Goal: Information Seeking & Learning: Compare options

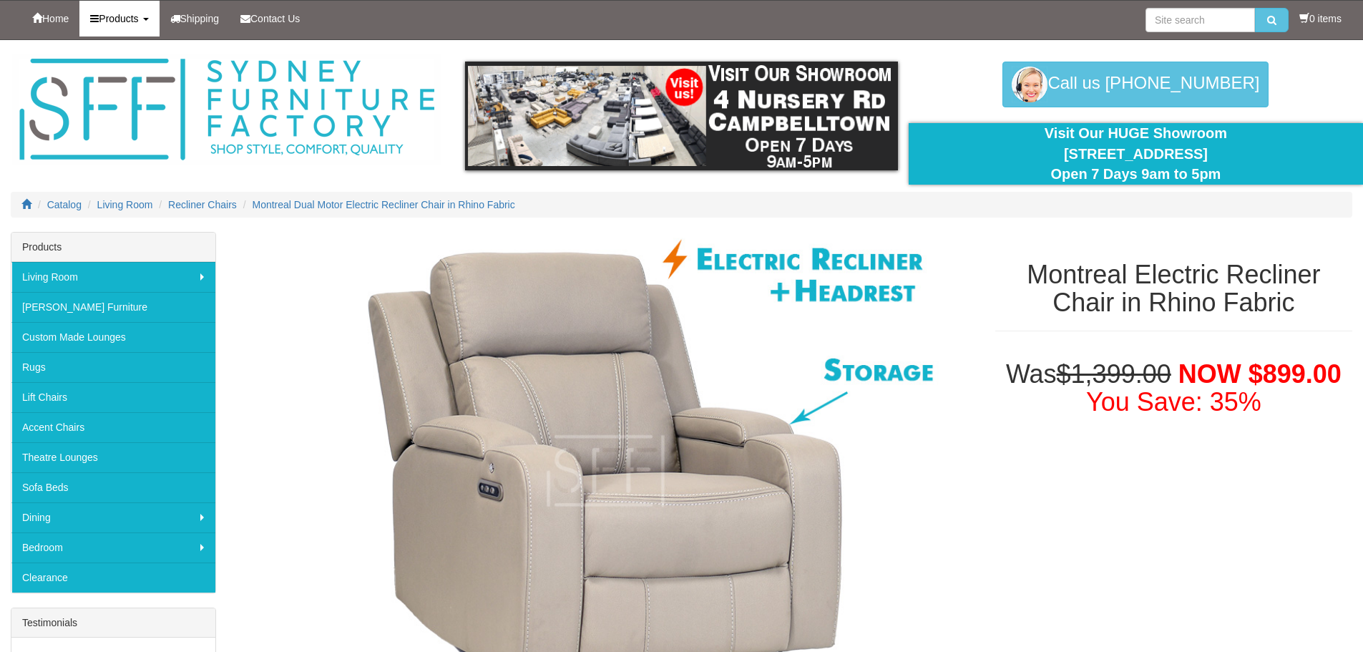
click at [117, 19] on span "Products" at bounding box center [118, 18] width 39 height 11
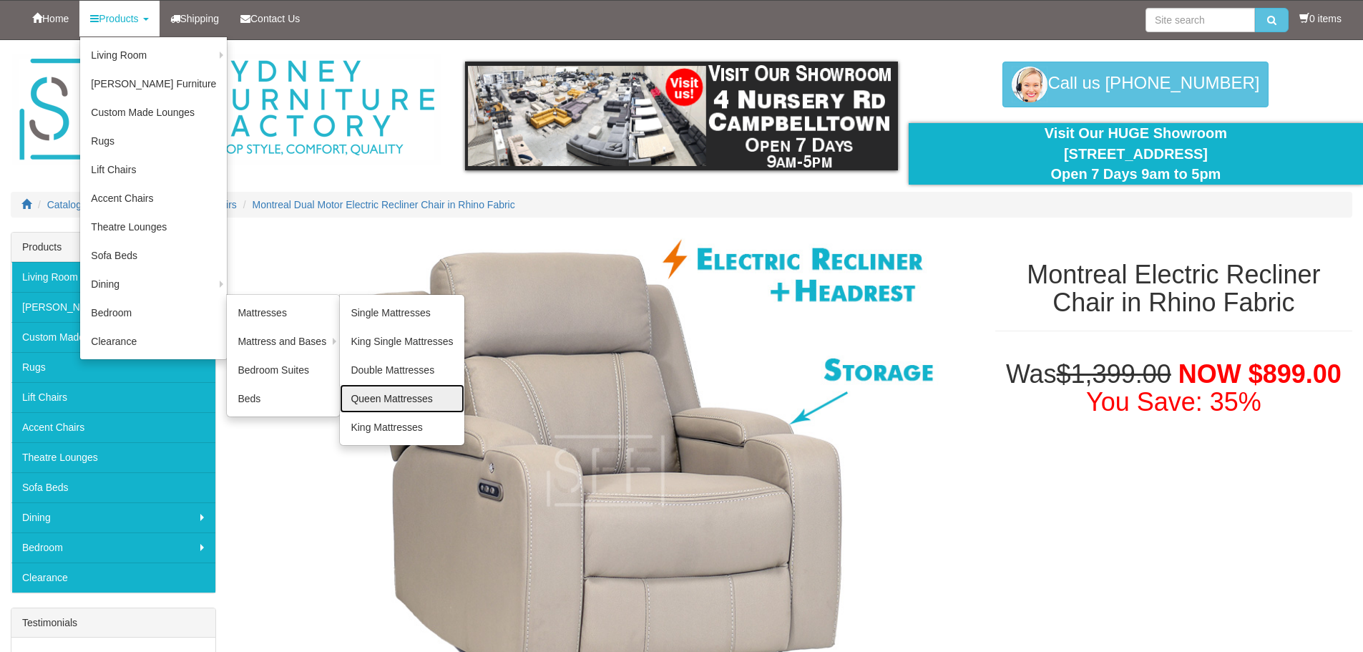
click at [369, 409] on link "Queen Mattresses" at bounding box center [402, 398] width 124 height 29
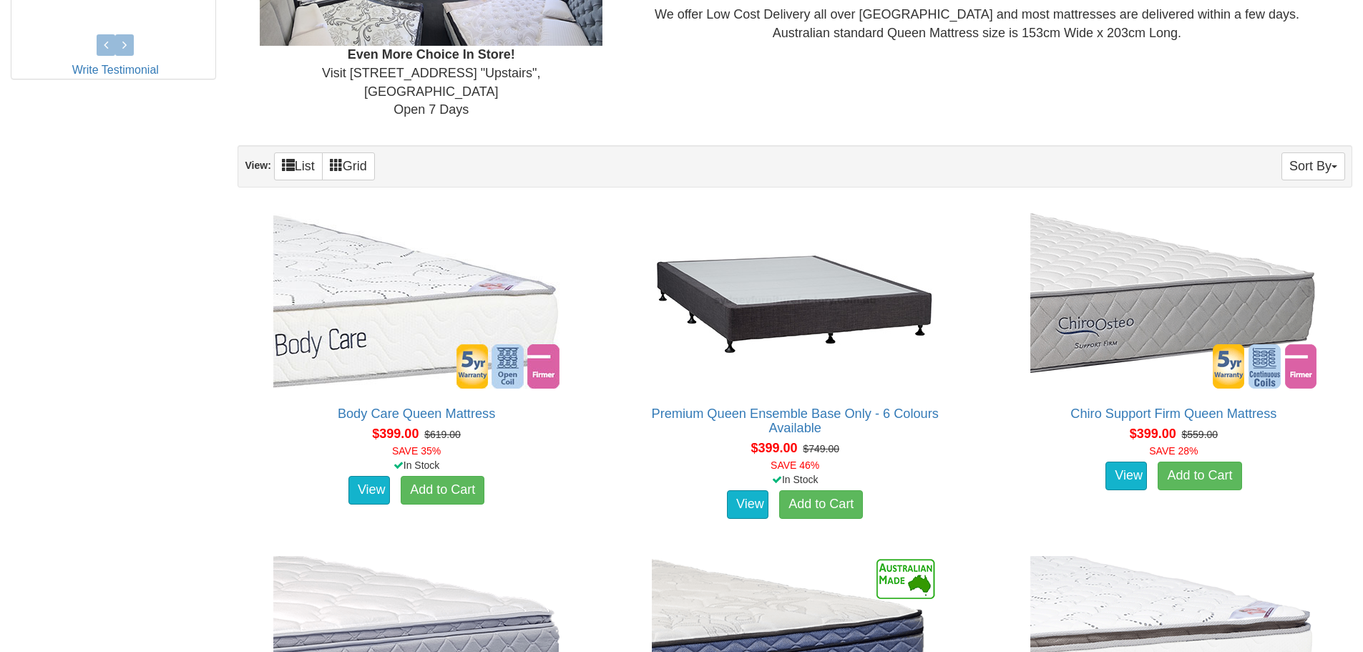
scroll to position [748, 0]
click at [1309, 152] on button "Sort By" at bounding box center [1314, 166] width 64 height 28
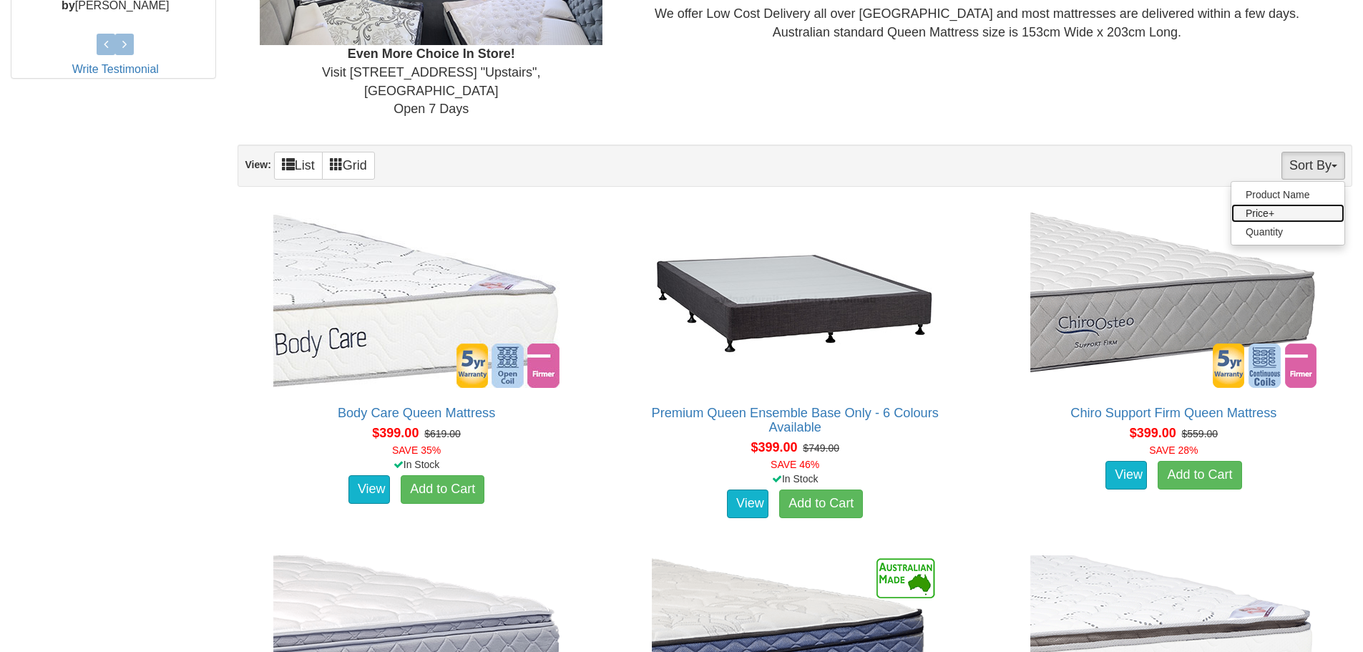
click at [1267, 204] on link "Price+" at bounding box center [1288, 213] width 113 height 19
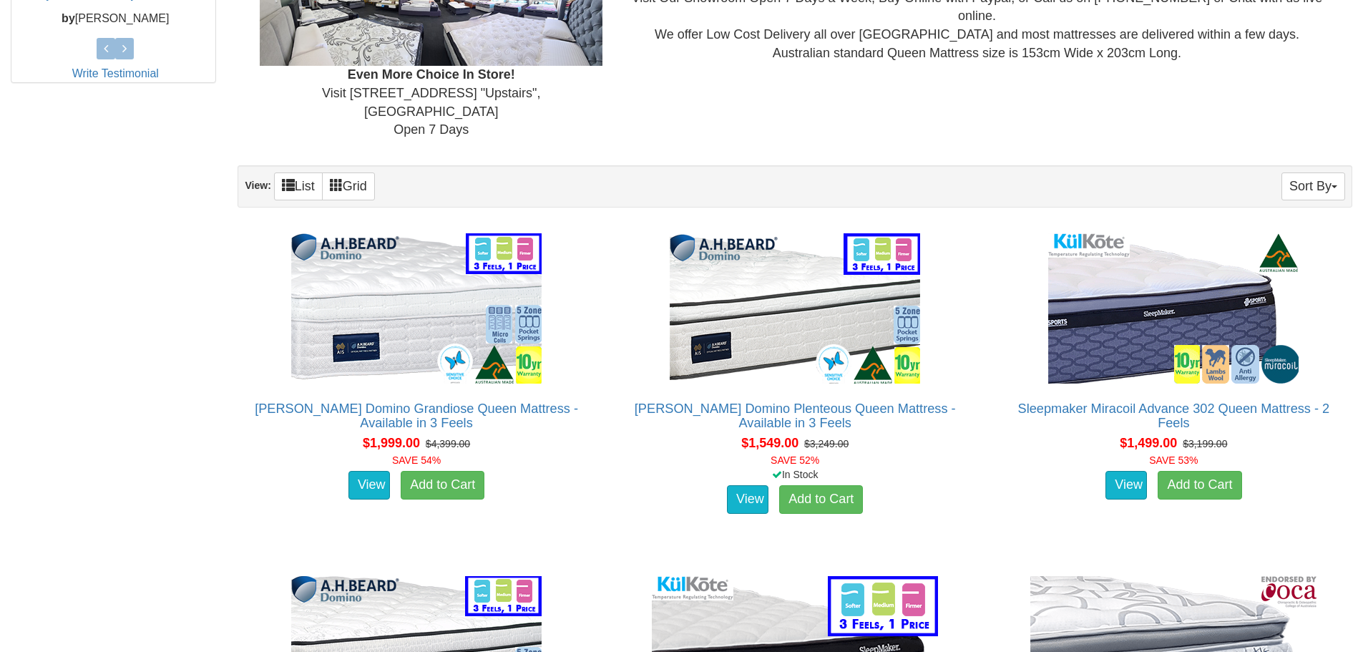
scroll to position [726, 0]
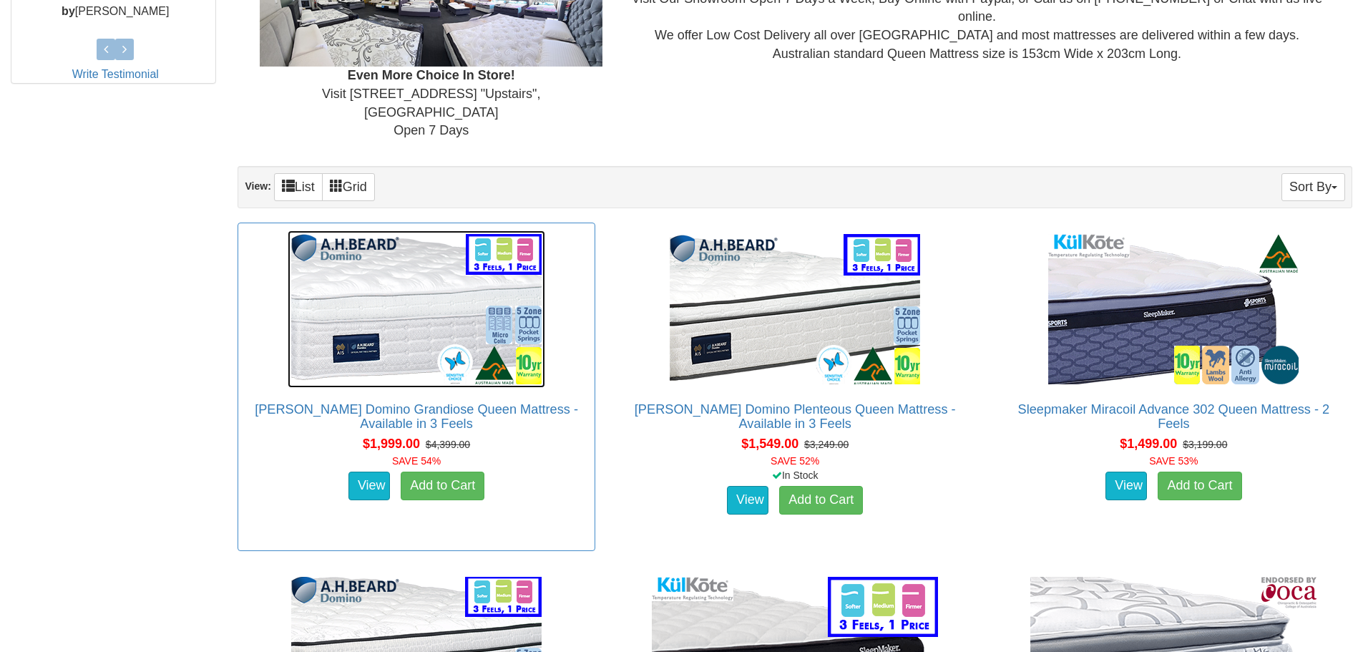
click at [476, 323] on img at bounding box center [417, 308] width 258 height 157
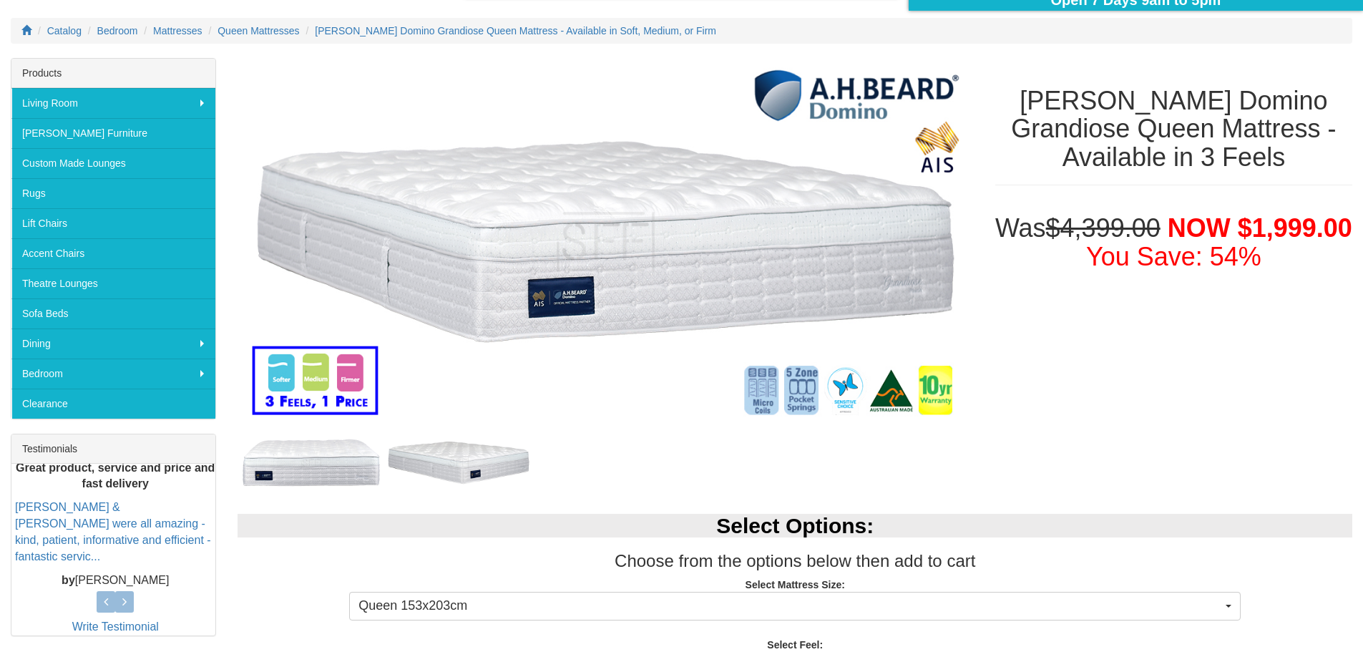
scroll to position [167, 0]
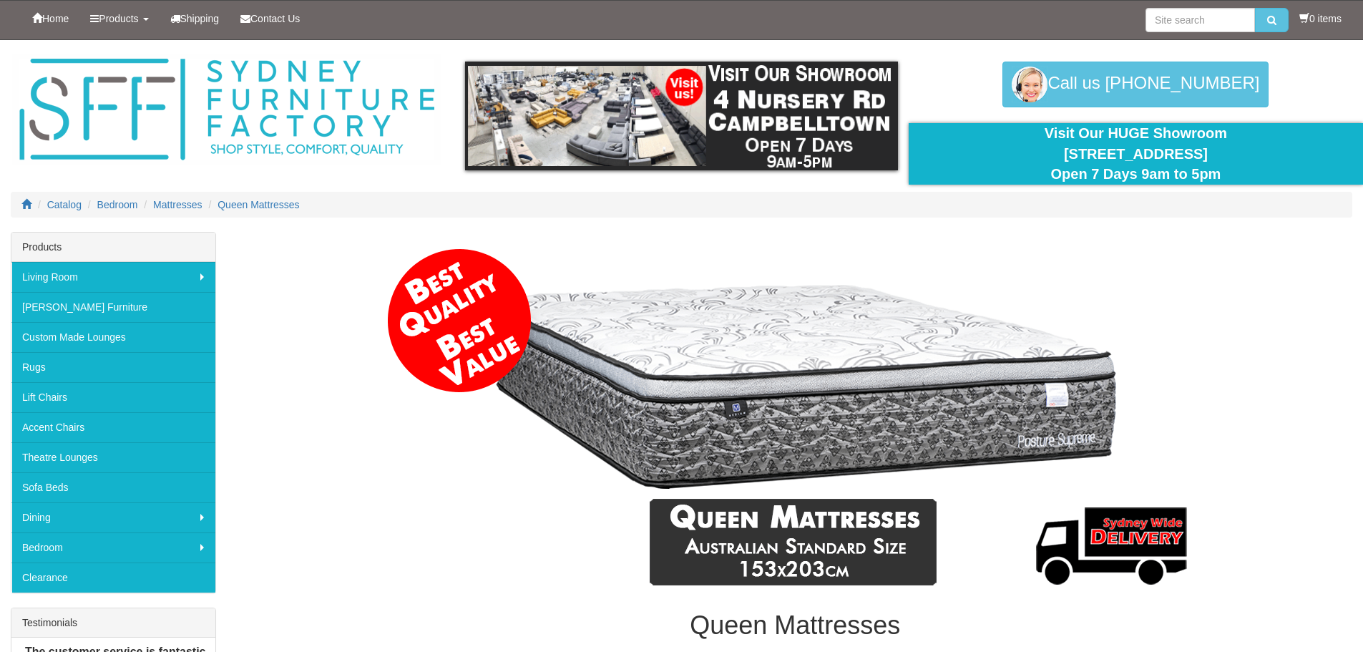
scroll to position [726, 0]
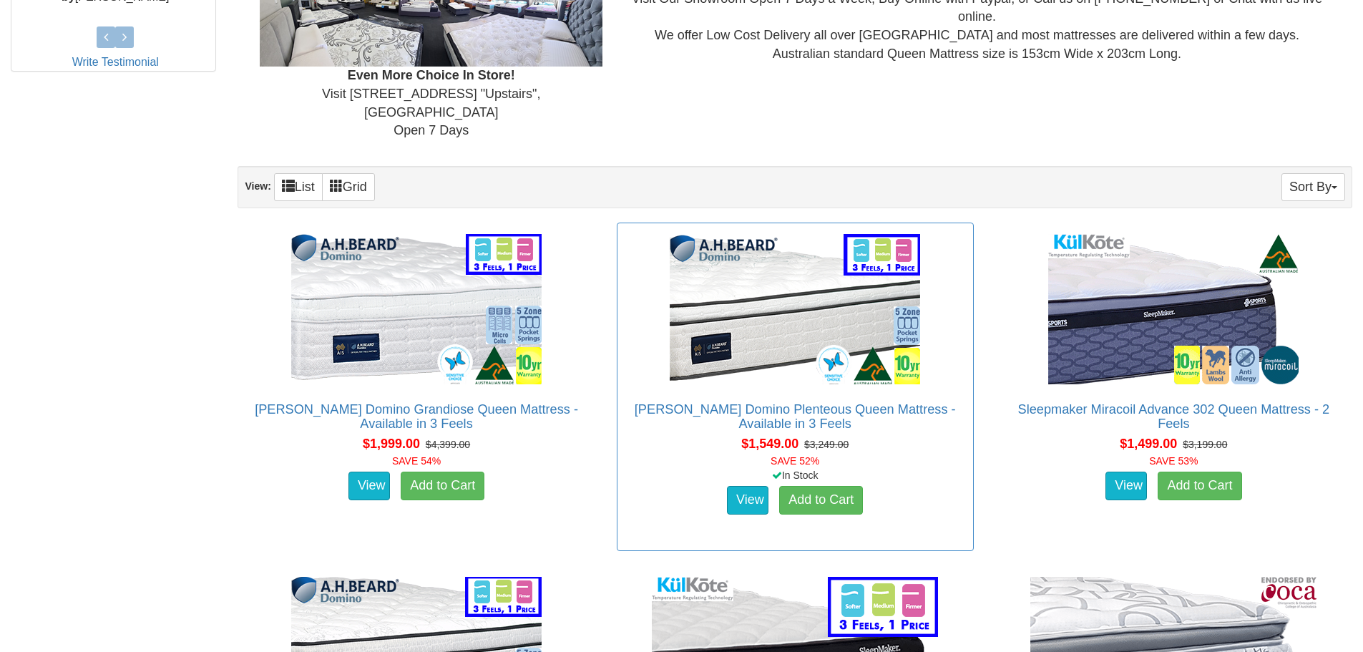
click at [793, 381] on div "A.H Beard Domino Plenteous Queen Mattress - Available in 3 Feels ** Select Your…" at bounding box center [795, 387] width 357 height 329
click at [751, 486] on link "View" at bounding box center [748, 500] width 42 height 29
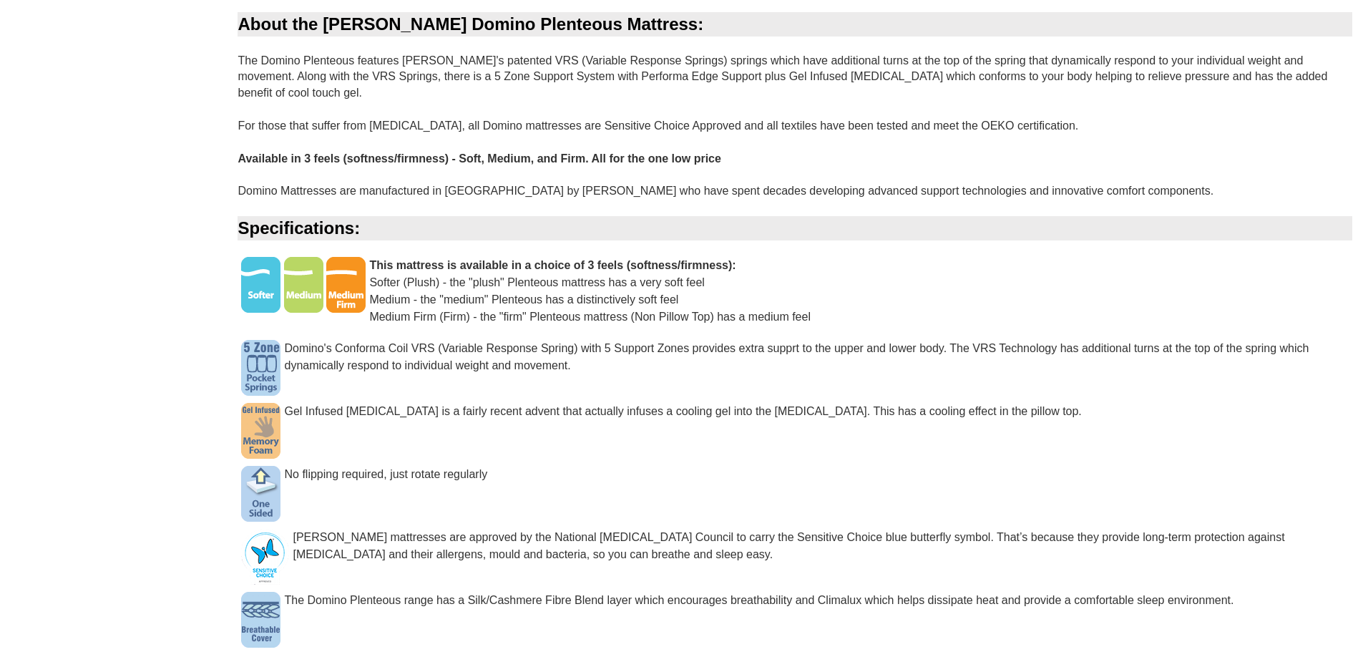
scroll to position [1010, 0]
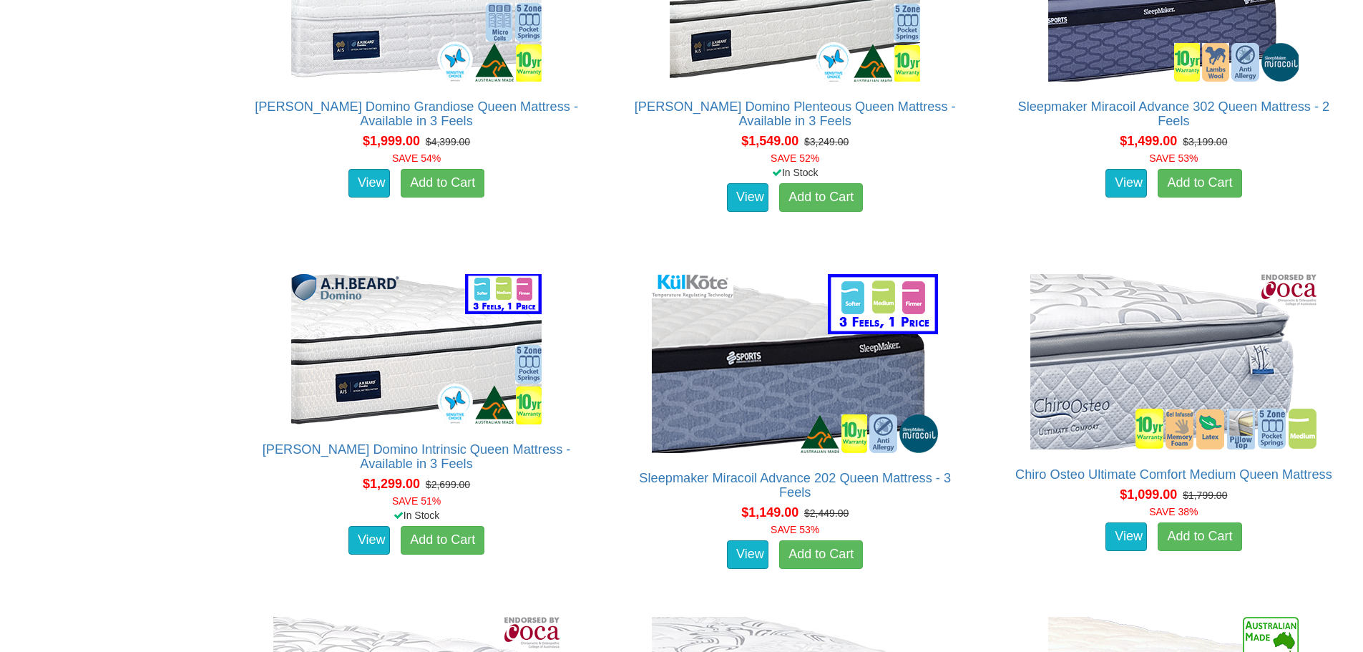
scroll to position [1028, 0]
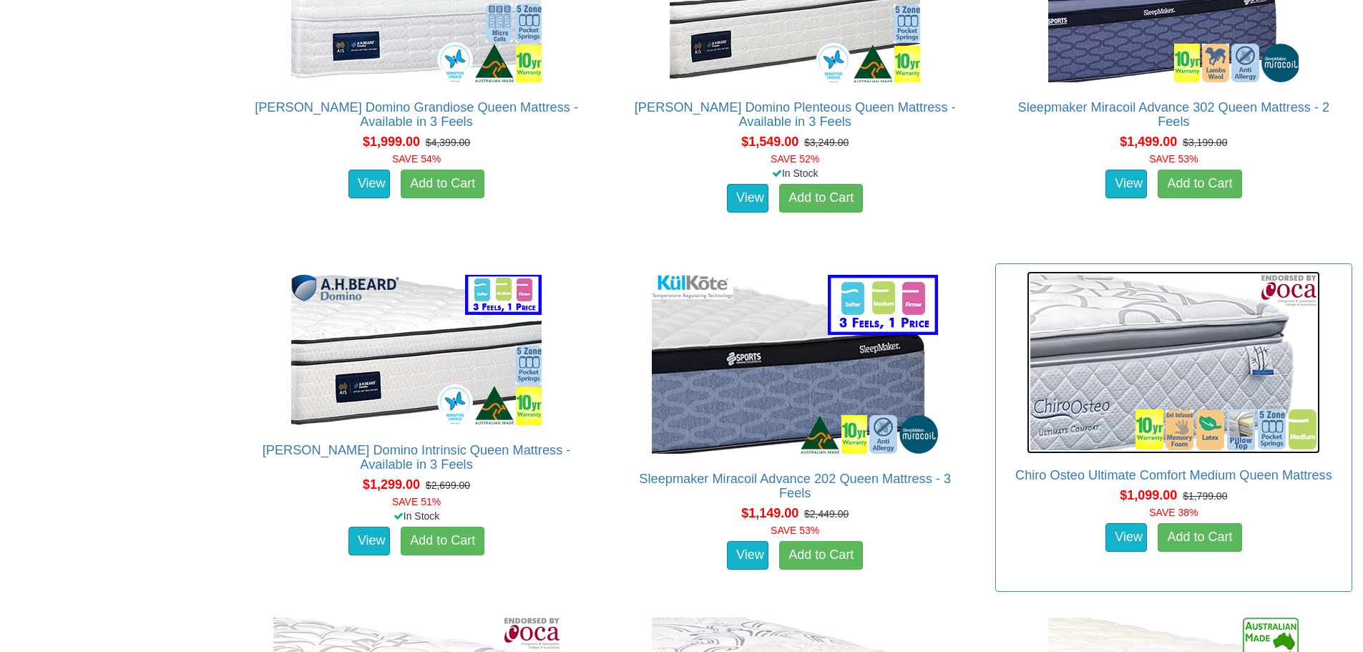
click at [1173, 326] on img at bounding box center [1173, 362] width 293 height 183
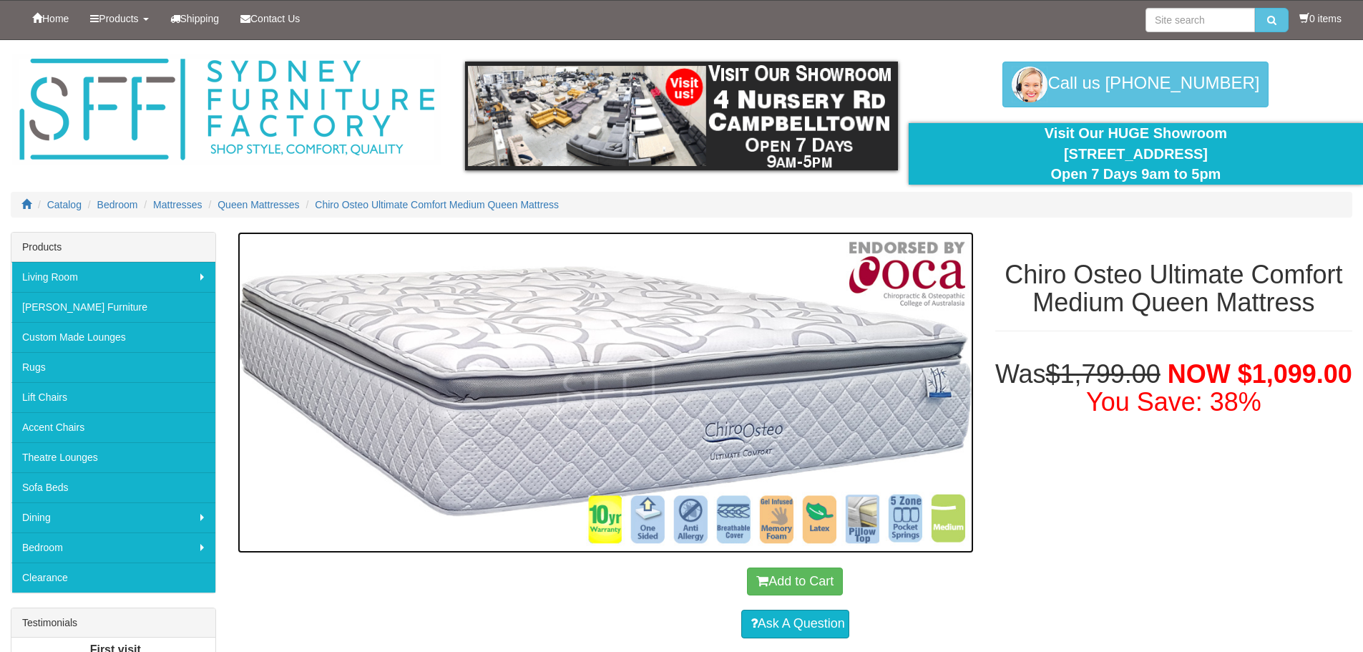
click at [871, 527] on img at bounding box center [606, 392] width 736 height 321
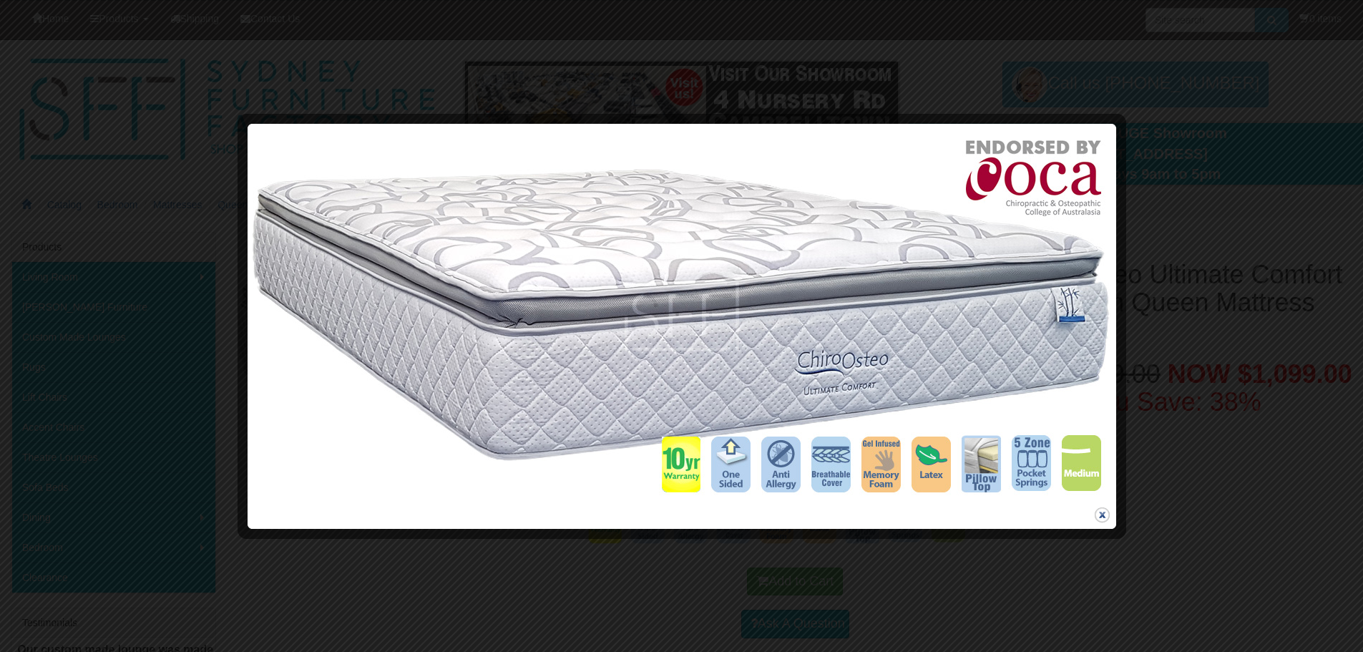
click at [1104, 516] on button "close" at bounding box center [1103, 515] width 18 height 18
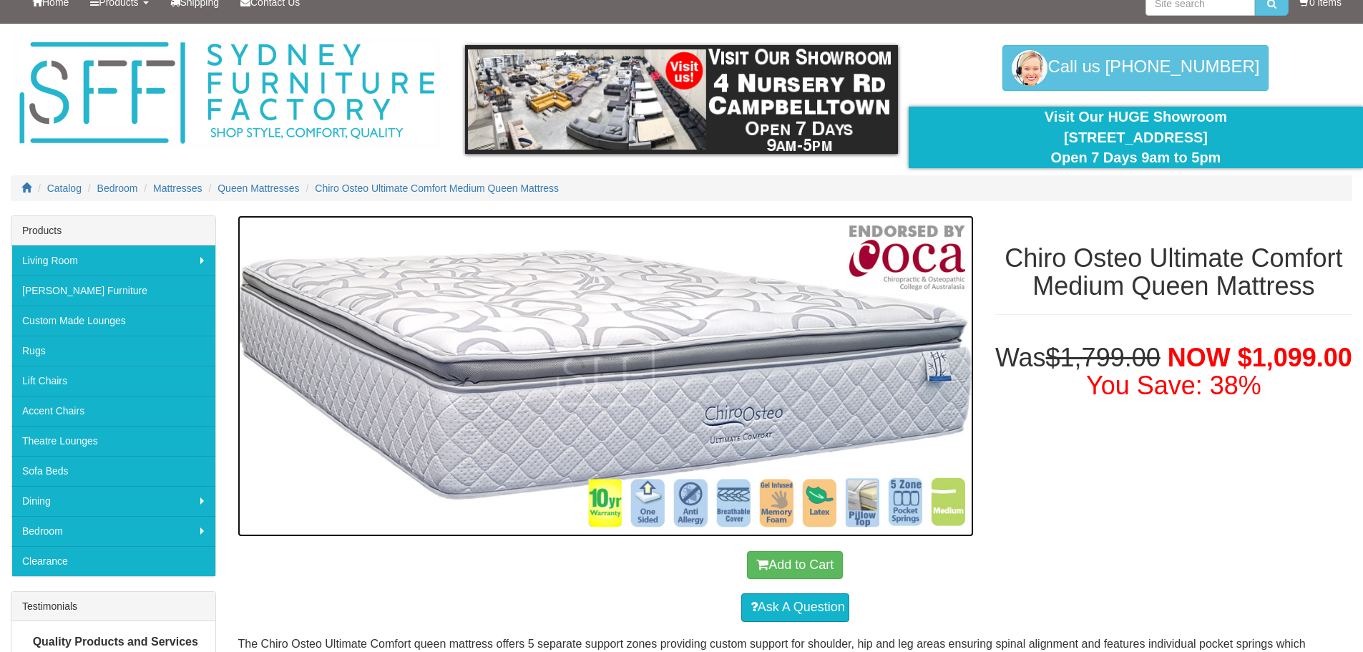
scroll to position [16, 0]
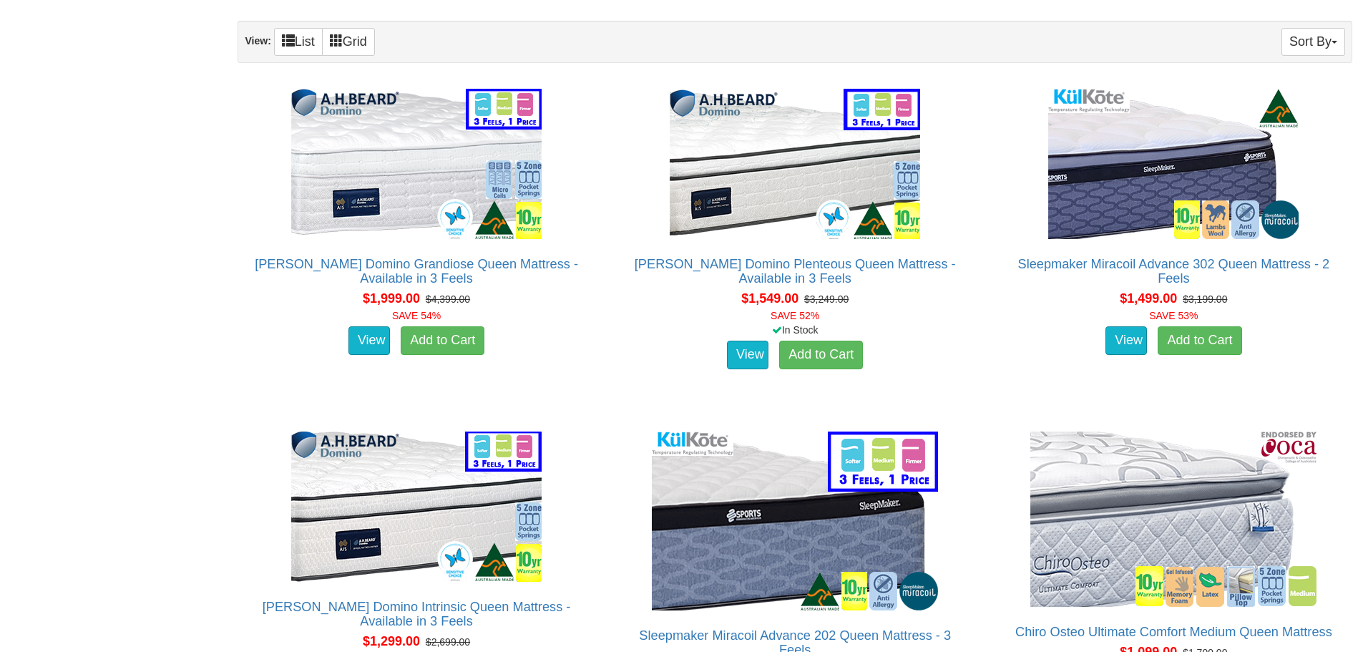
scroll to position [872, 0]
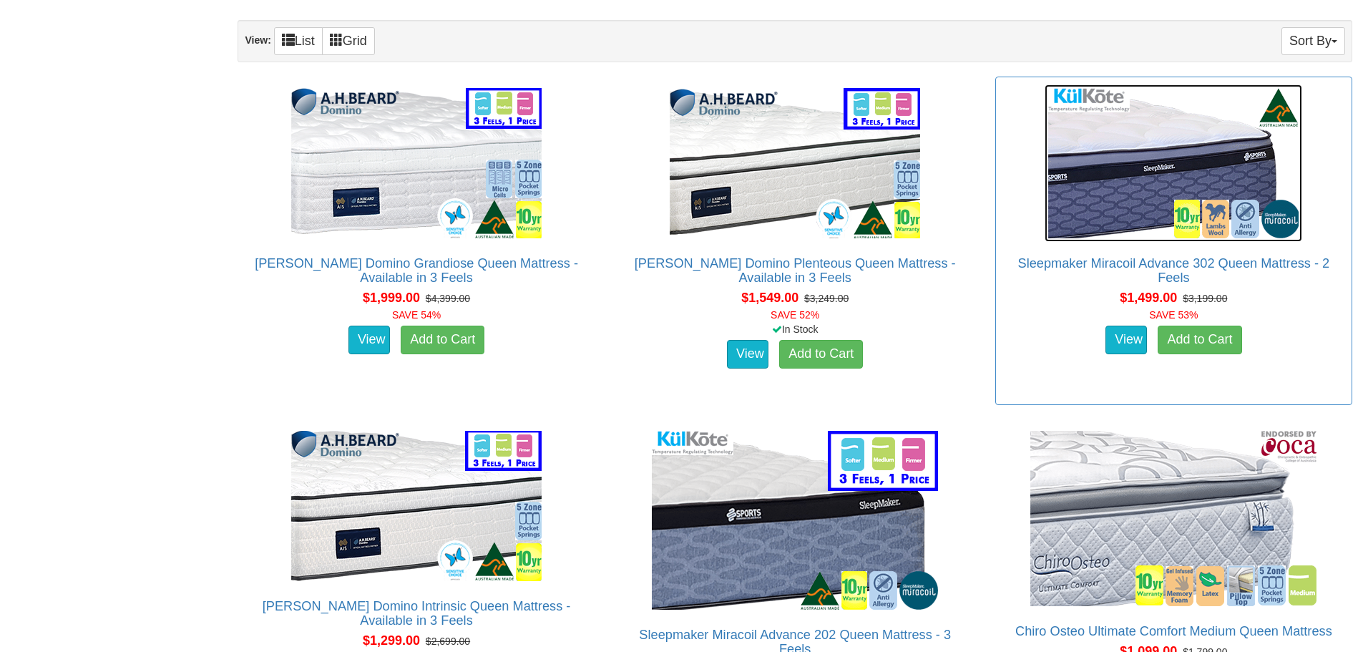
click at [1161, 160] on img at bounding box center [1174, 162] width 258 height 157
